Goal: Information Seeking & Learning: Compare options

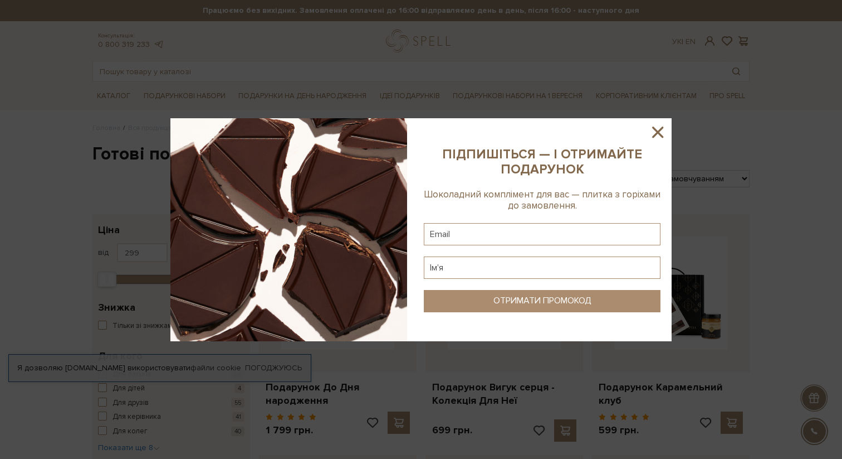
click at [652, 136] on icon at bounding box center [657, 131] width 11 height 11
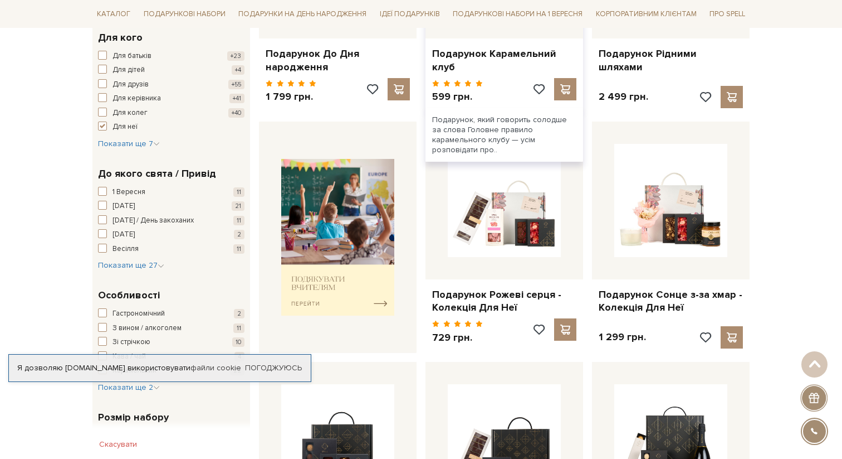
scroll to position [350, 0]
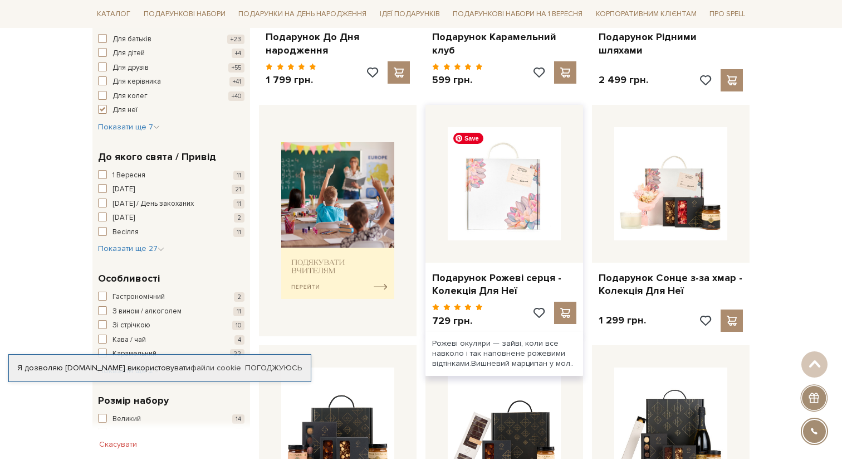
click at [526, 203] on img at bounding box center [504, 183] width 113 height 113
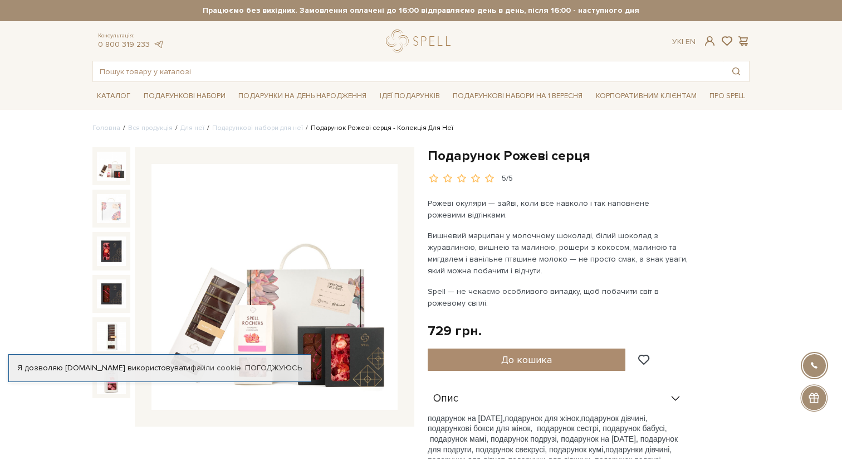
click at [286, 321] on img at bounding box center [275, 287] width 246 height 246
drag, startPoint x: 382, startPoint y: 300, endPoint x: 411, endPoint y: 19, distance: 282.8
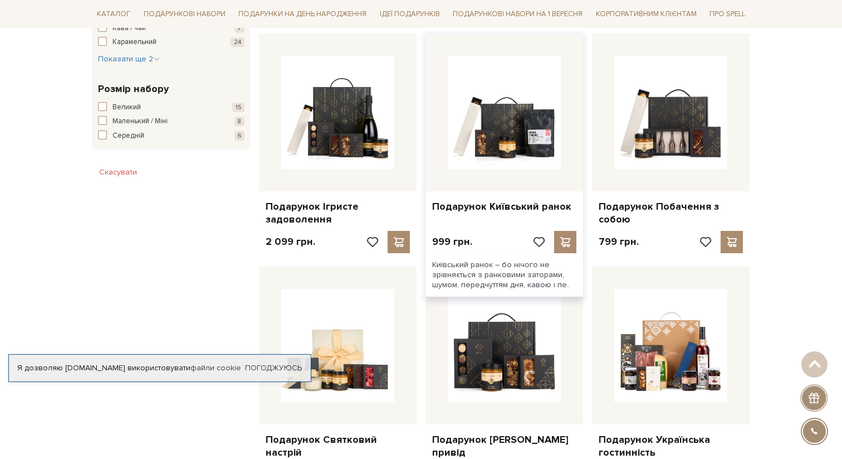
scroll to position [666, 0]
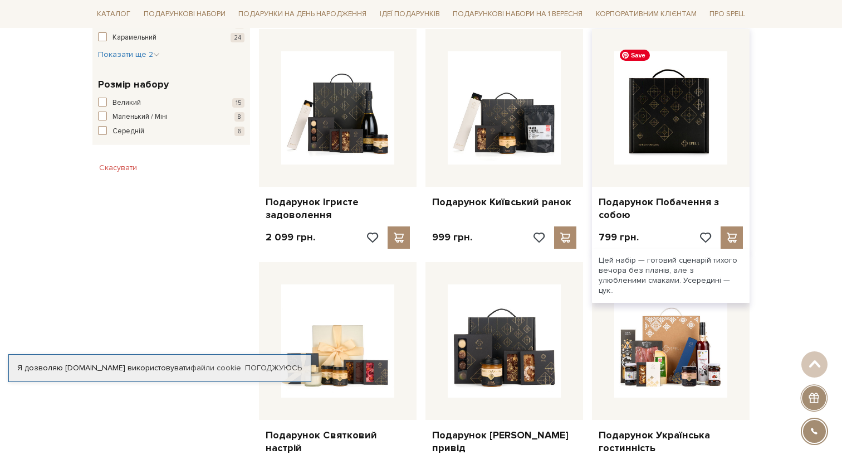
click at [675, 90] on img at bounding box center [671, 107] width 113 height 113
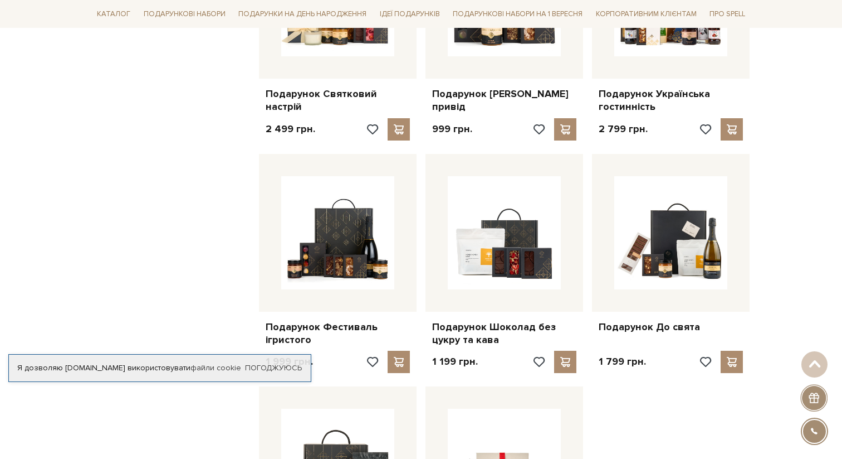
scroll to position [1011, 0]
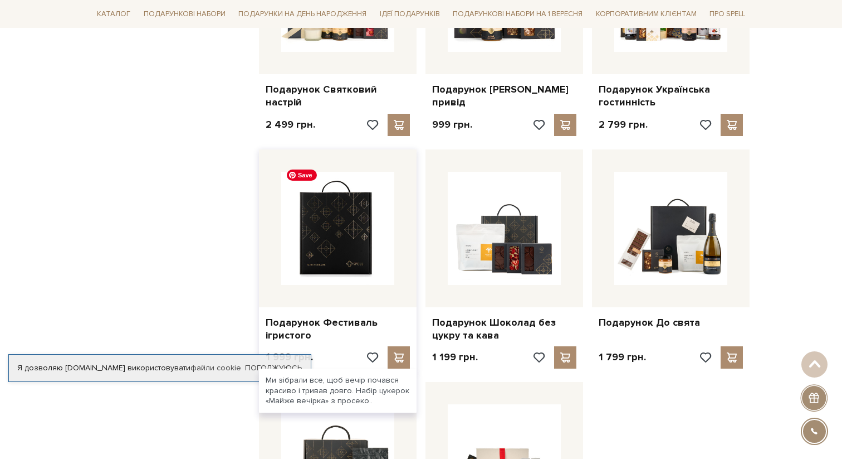
click at [346, 204] on img at bounding box center [337, 228] width 113 height 113
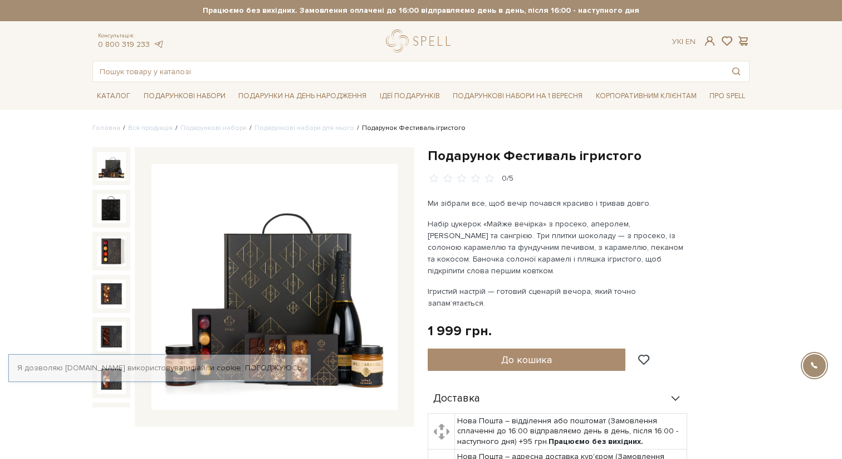
click at [290, 315] on img at bounding box center [275, 287] width 246 height 246
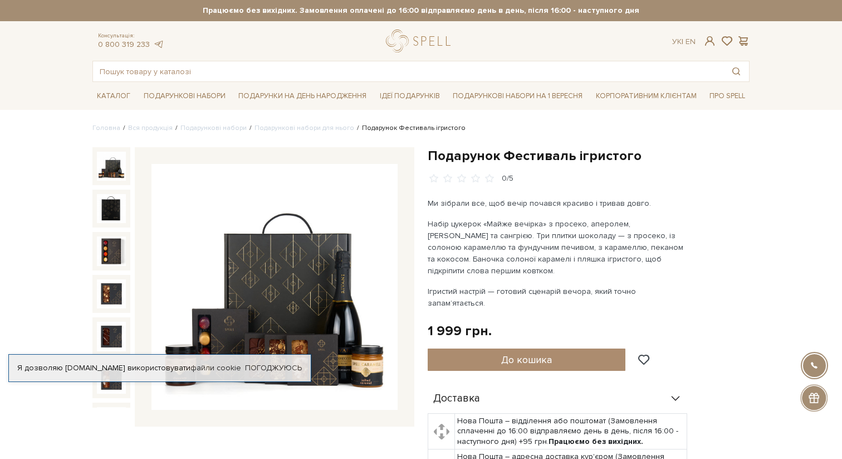
drag, startPoint x: 352, startPoint y: 295, endPoint x: 441, endPoint y: 2, distance: 306.3
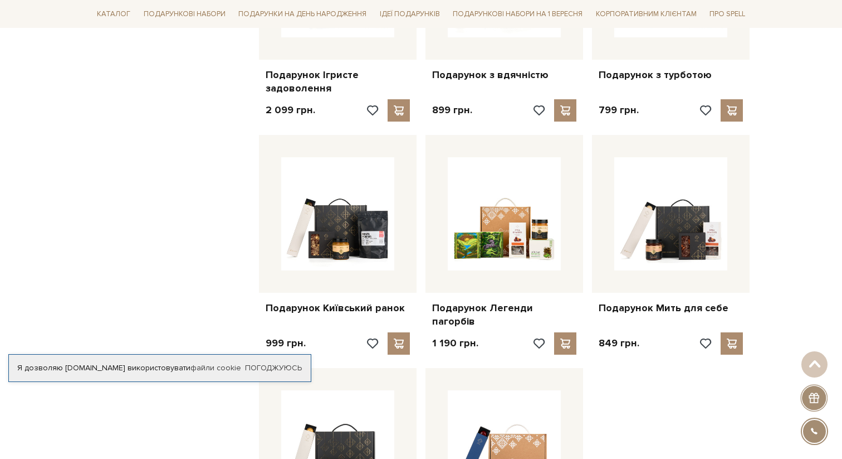
scroll to position [1034, 0]
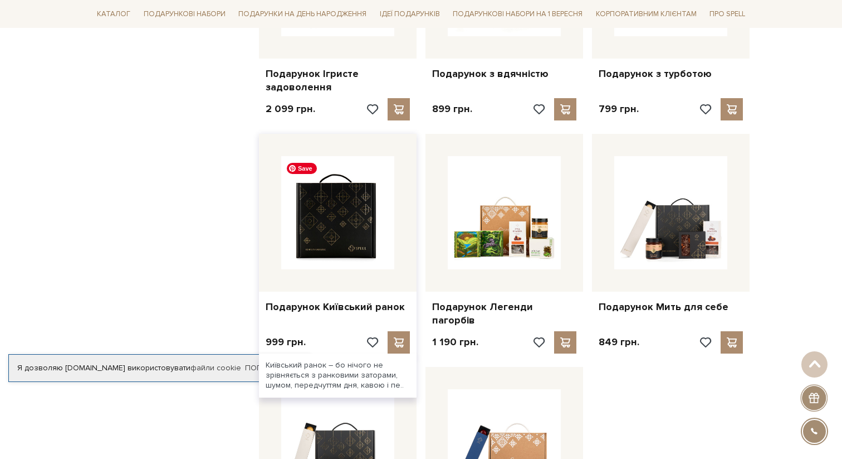
click at [341, 231] on img at bounding box center [337, 212] width 113 height 113
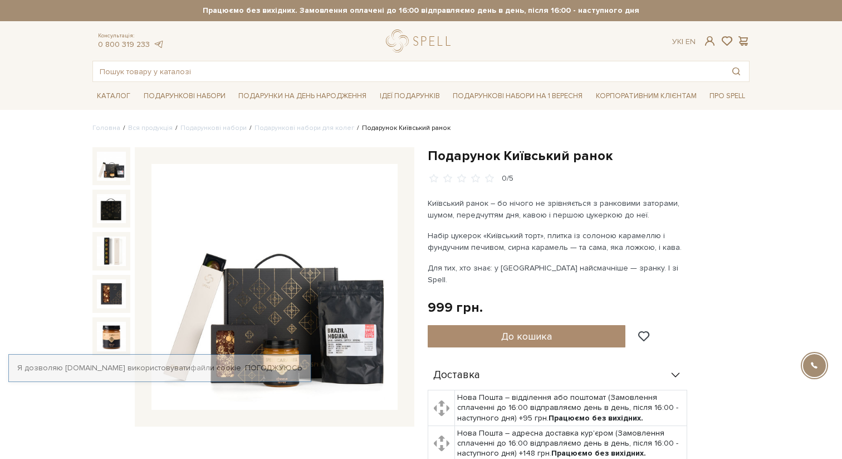
click at [274, 304] on img at bounding box center [275, 287] width 246 height 246
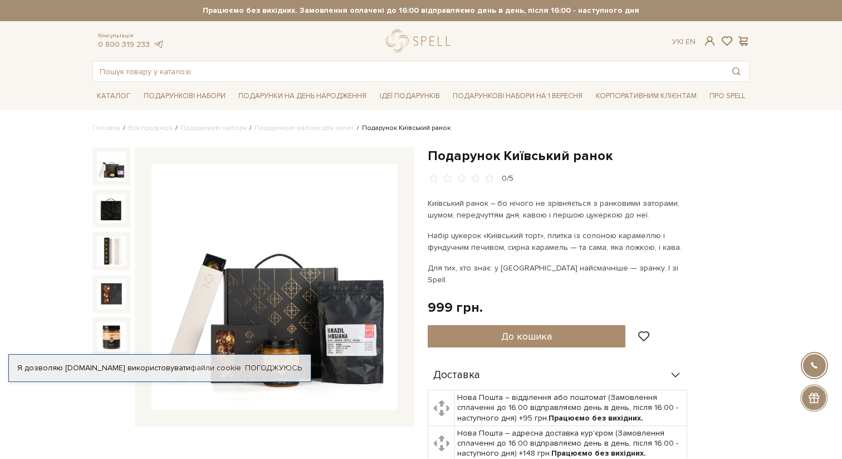
drag, startPoint x: 340, startPoint y: 295, endPoint x: 406, endPoint y: 0, distance: 302.1
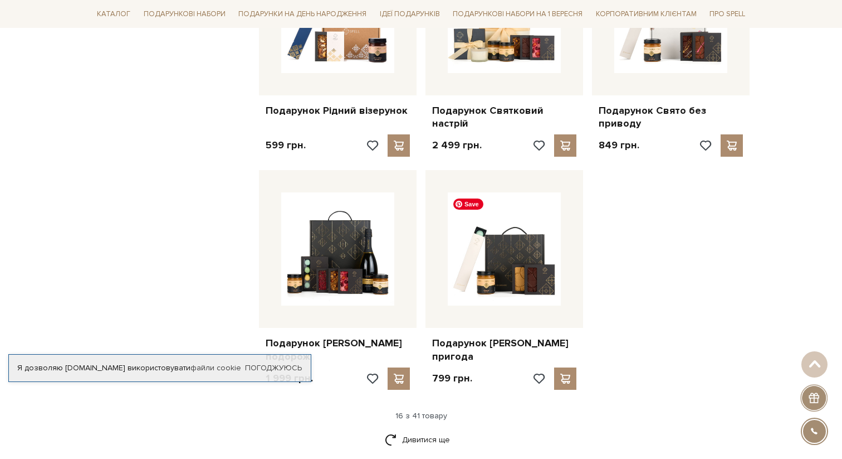
scroll to position [1204, 0]
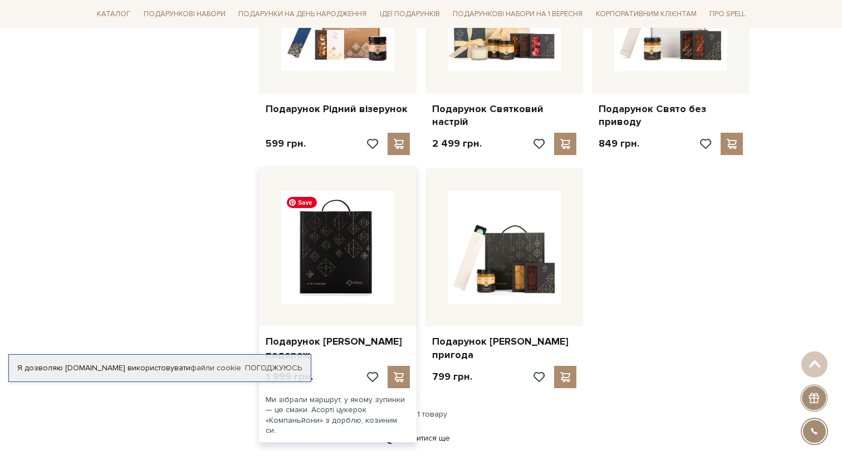
click at [337, 255] on img at bounding box center [337, 247] width 113 height 113
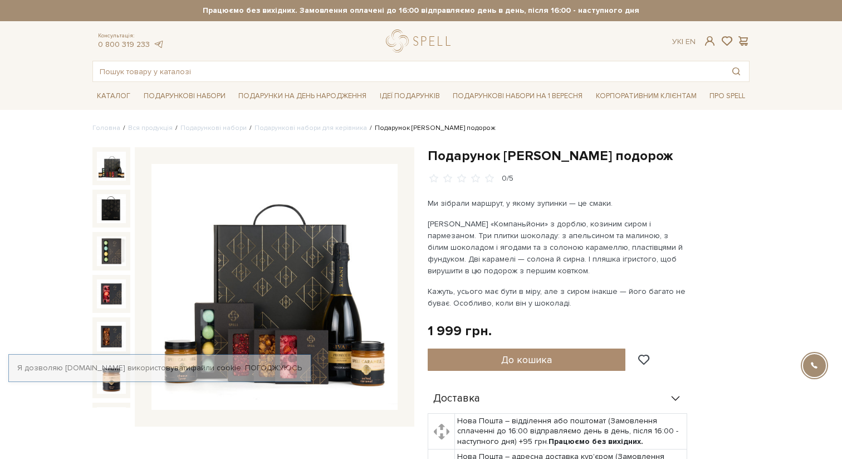
click at [279, 260] on img at bounding box center [275, 287] width 246 height 246
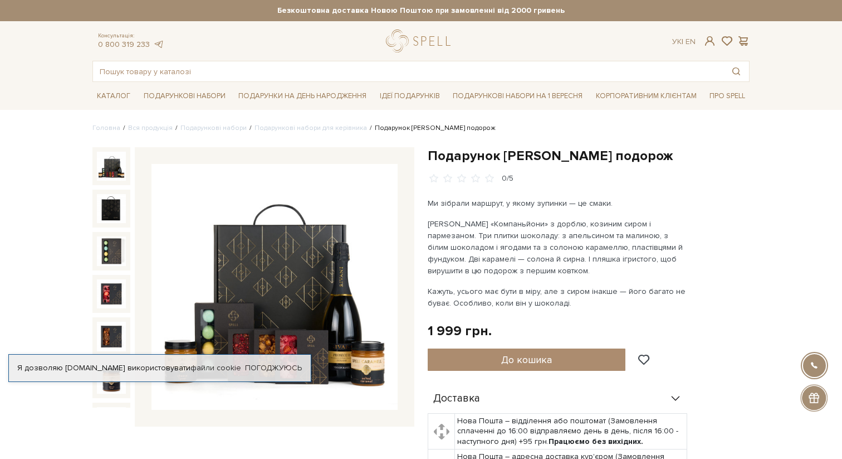
drag, startPoint x: 324, startPoint y: 261, endPoint x: 484, endPoint y: 12, distance: 295.2
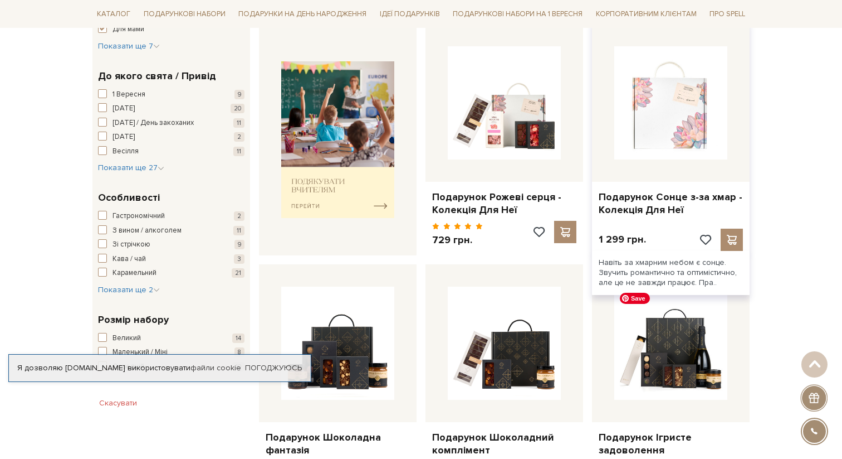
scroll to position [398, 0]
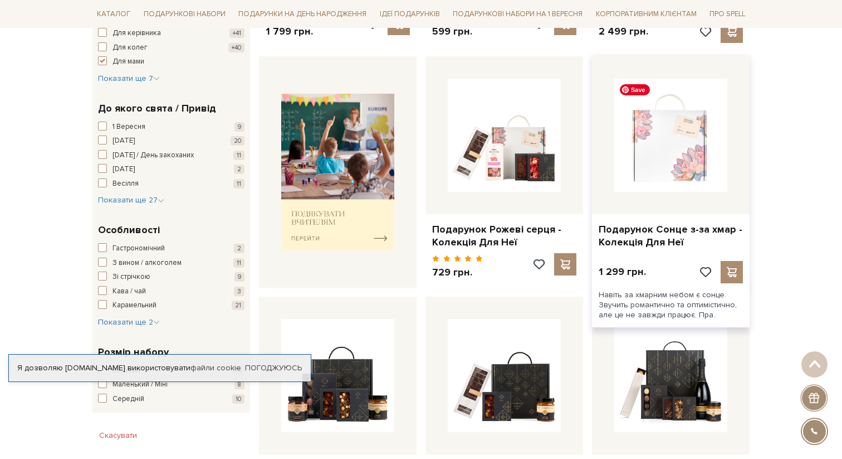
click at [653, 153] on img at bounding box center [671, 135] width 113 height 113
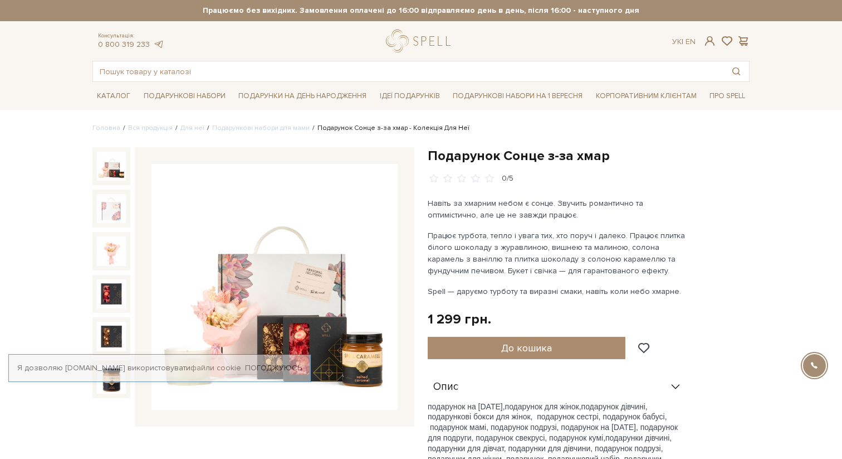
click at [289, 318] on img at bounding box center [275, 287] width 246 height 246
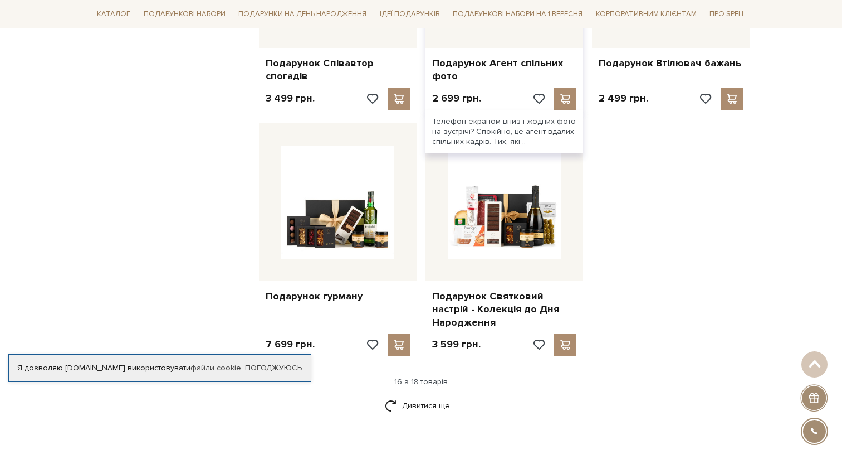
scroll to position [1267, 0]
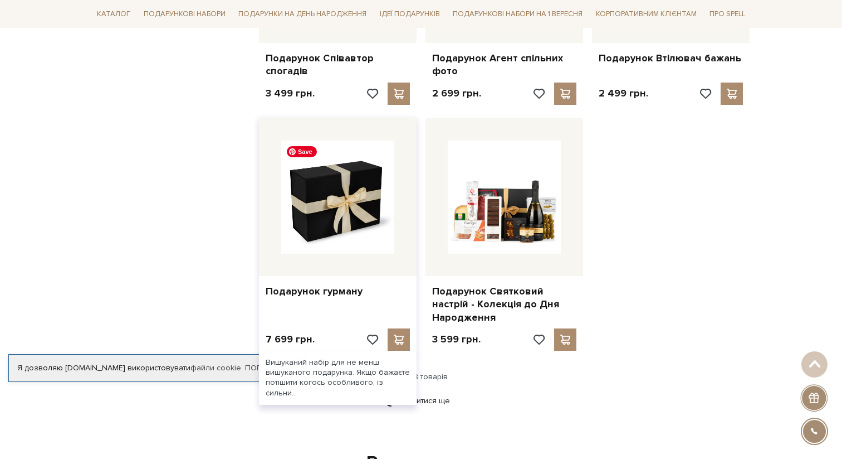
click at [332, 206] on img at bounding box center [337, 196] width 113 height 113
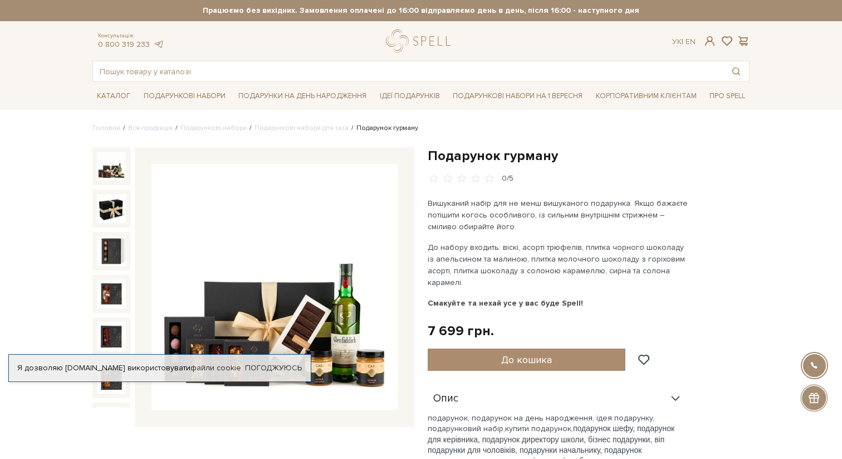
click at [293, 339] on img at bounding box center [275, 287] width 246 height 246
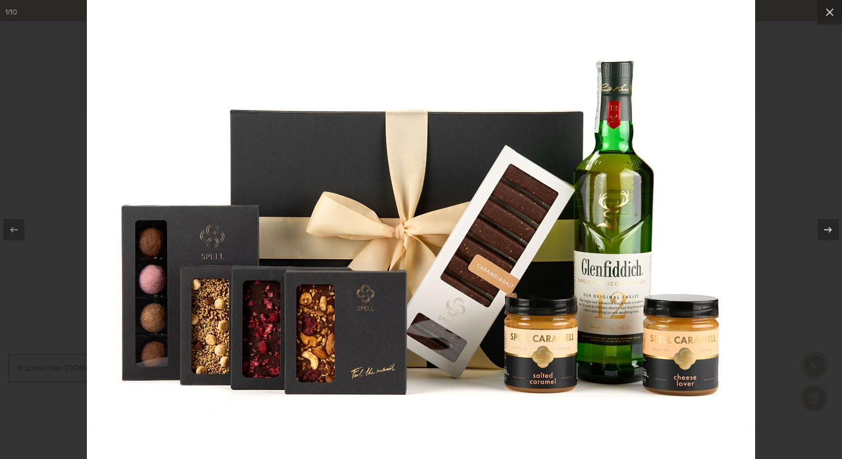
drag, startPoint x: 373, startPoint y: 300, endPoint x: 416, endPoint y: 3, distance: 300.1
click at [0, 0] on div at bounding box center [421, 229] width 842 height 459
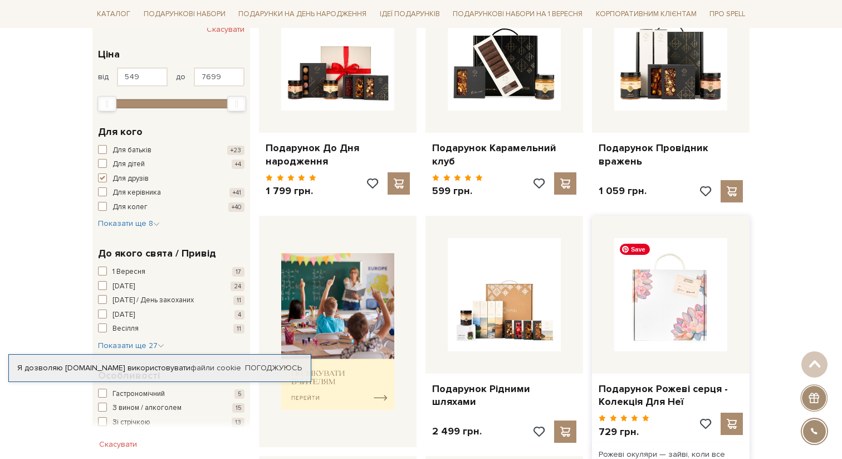
scroll to position [241, 0]
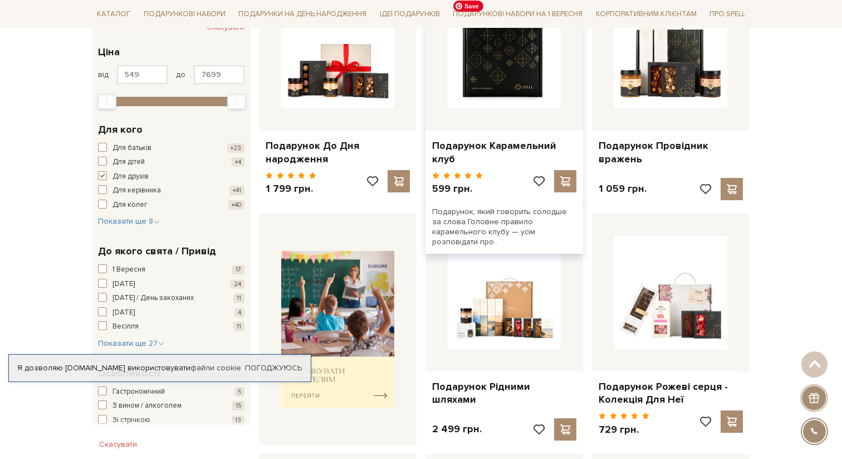
click at [542, 47] on img at bounding box center [504, 51] width 113 height 113
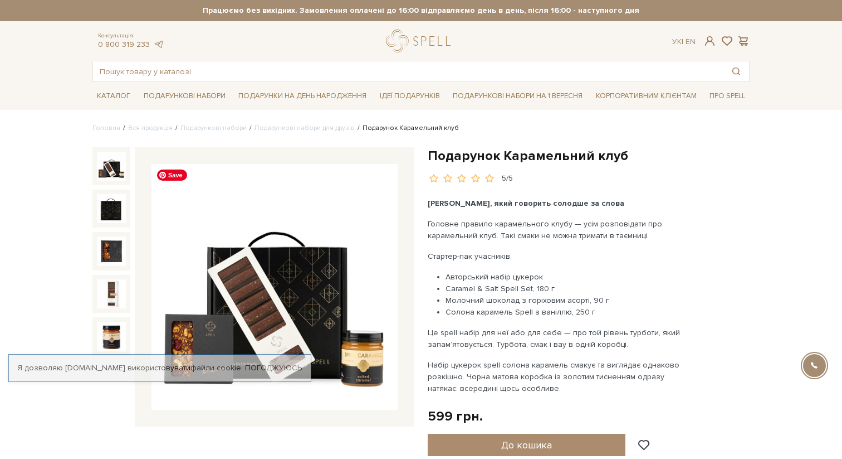
click at [295, 270] on img at bounding box center [275, 287] width 246 height 246
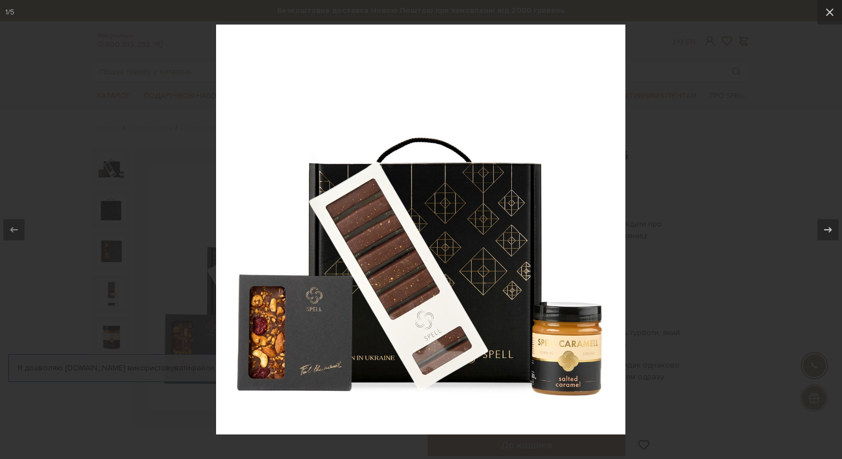
drag, startPoint x: 374, startPoint y: 286, endPoint x: 266, endPoint y: 7, distance: 298.8
click at [0, 0] on div at bounding box center [421, 229] width 842 height 459
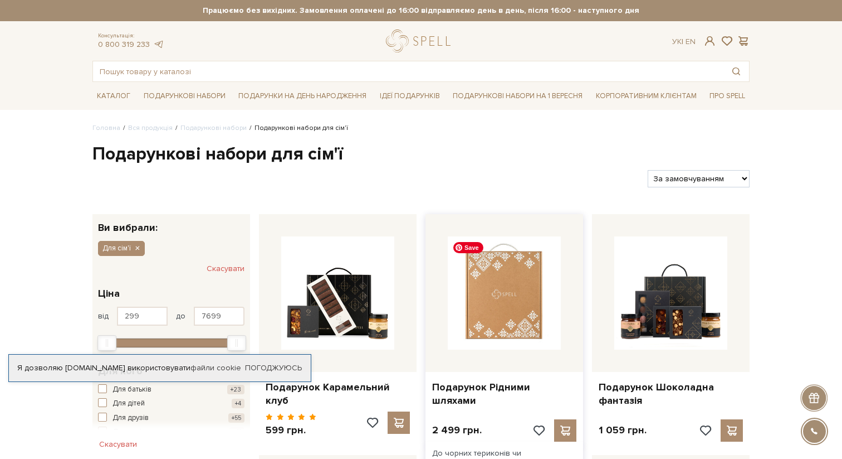
click at [503, 297] on img at bounding box center [504, 292] width 113 height 113
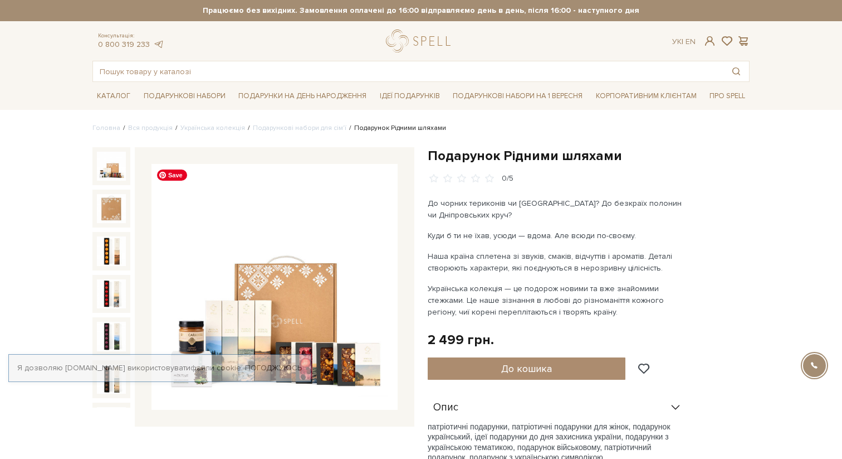
click at [287, 306] on img at bounding box center [275, 287] width 246 height 246
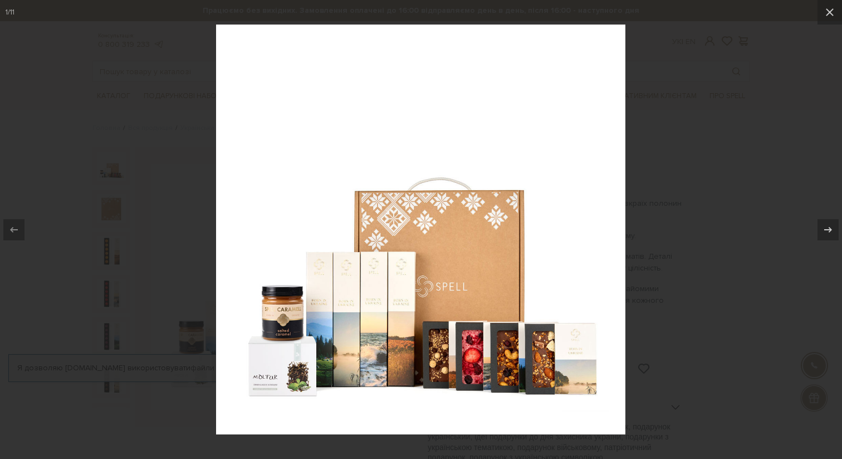
click at [143, 120] on div at bounding box center [421, 229] width 842 height 459
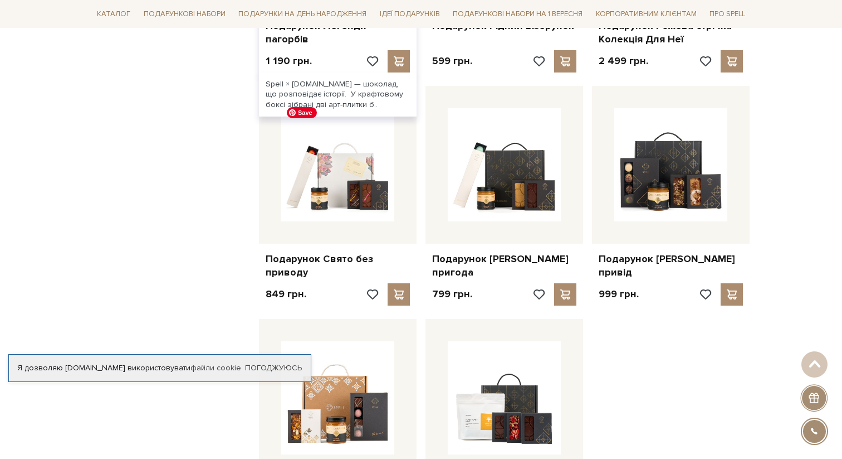
scroll to position [1083, 0]
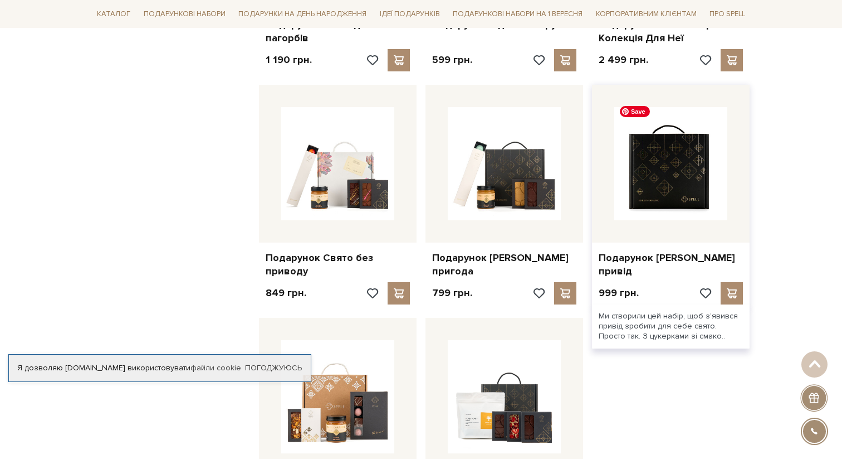
click at [699, 160] on img at bounding box center [671, 163] width 113 height 113
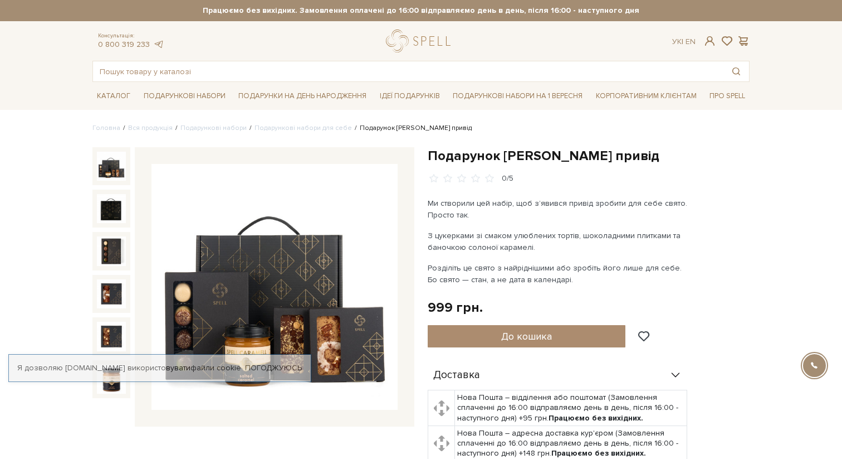
click at [354, 289] on img at bounding box center [275, 287] width 246 height 246
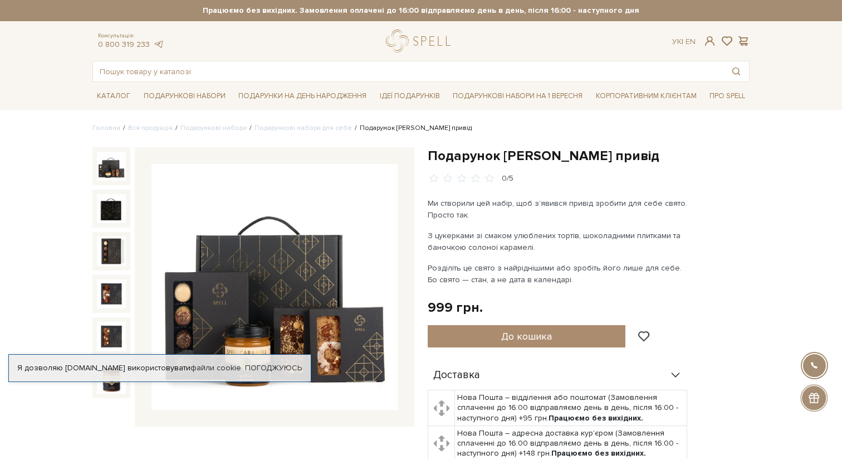
drag, startPoint x: 402, startPoint y: 272, endPoint x: 338, endPoint y: 4, distance: 276.2
